Goal: Transaction & Acquisition: Purchase product/service

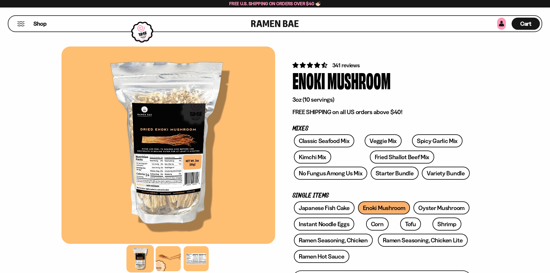
click at [503, 21] on link at bounding box center [501, 24] width 9 height 12
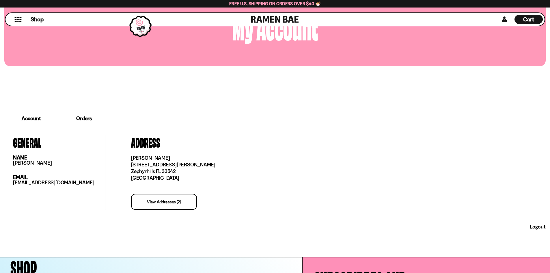
scroll to position [58, 0]
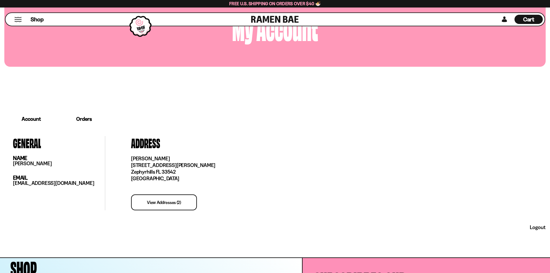
click at [88, 120] on link "Orders" at bounding box center [83, 119] width 51 height 18
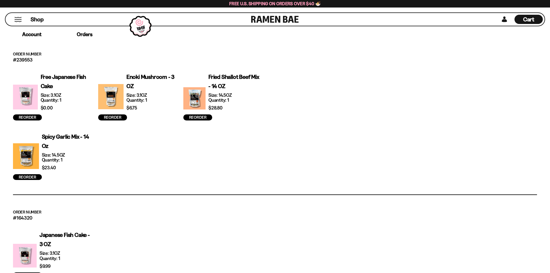
scroll to position [144, 0]
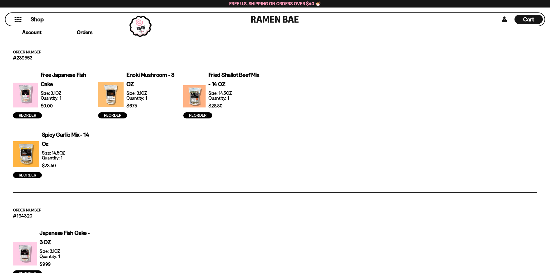
click at [197, 89] on div at bounding box center [194, 96] width 22 height 25
click at [230, 76] on p "Fried Shallot Beef Mix - 14 OZ" at bounding box center [234, 79] width 53 height 18
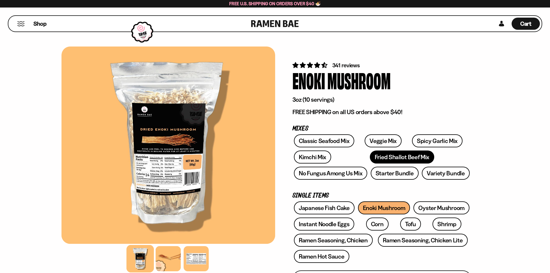
click at [370, 156] on link "Fried Shallot Beef Mix" at bounding box center [402, 156] width 64 height 13
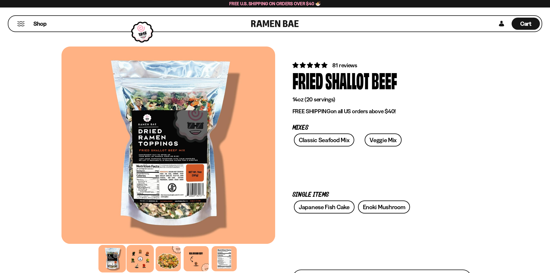
click at [138, 260] on div at bounding box center [139, 258] width 27 height 27
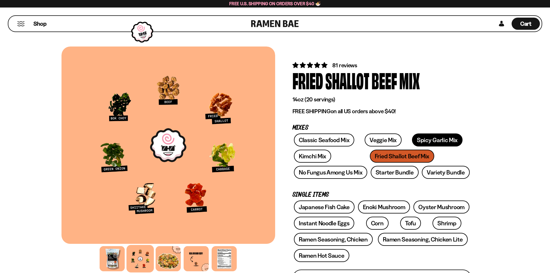
click at [417, 143] on link "Spicy Garlic Mix" at bounding box center [437, 139] width 50 height 13
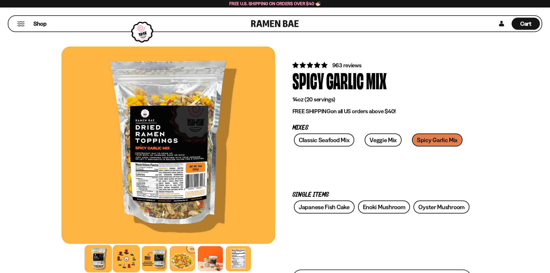
click at [130, 252] on div at bounding box center [126, 258] width 27 height 27
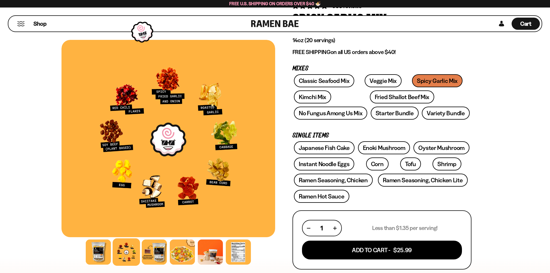
scroll to position [173, 0]
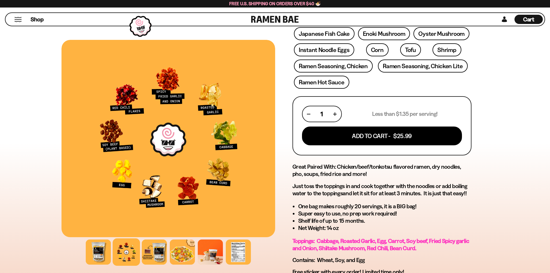
click at [252, 243] on div at bounding box center [167, 252] width 213 height 28
click at [237, 245] on div at bounding box center [237, 251] width 27 height 27
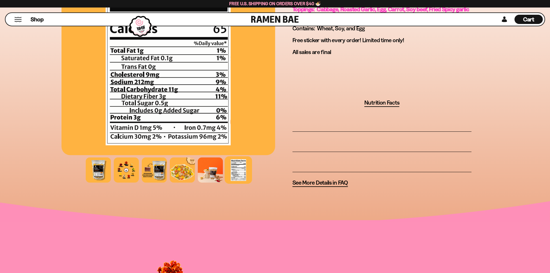
scroll to position [411, 0]
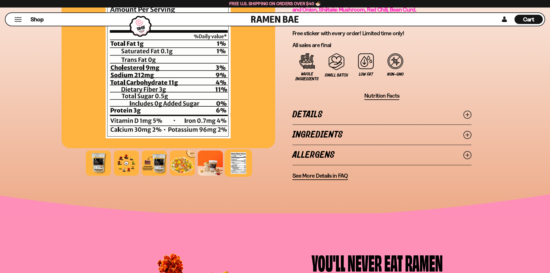
click at [379, 132] on link "Ingredients" at bounding box center [381, 135] width 179 height 20
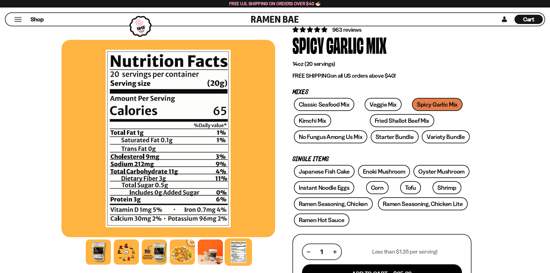
scroll to position [0, 0]
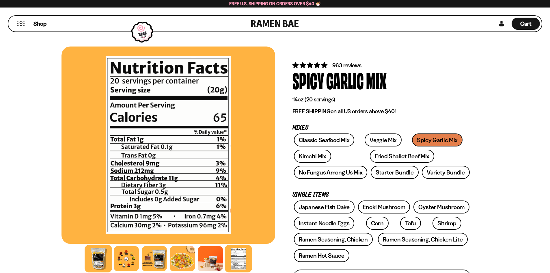
click at [99, 259] on div at bounding box center [98, 258] width 27 height 27
